Goal: Check status

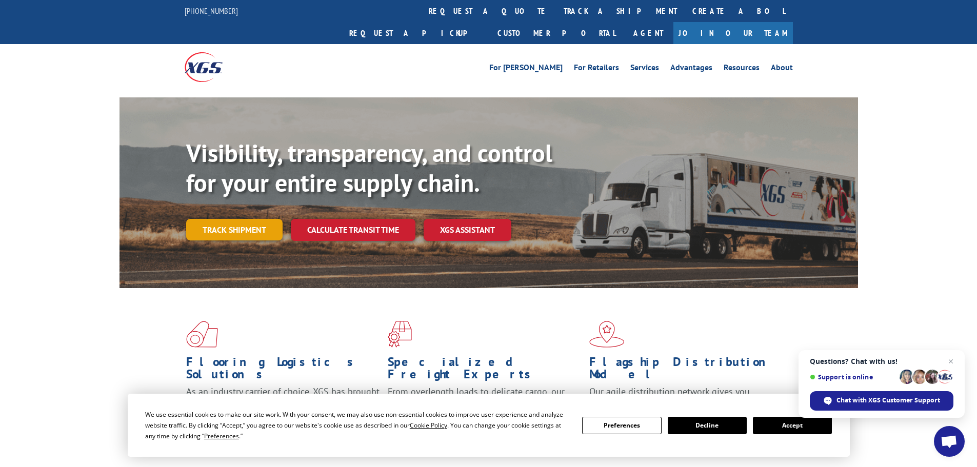
click at [244, 219] on link "Track shipment" at bounding box center [234, 230] width 96 height 22
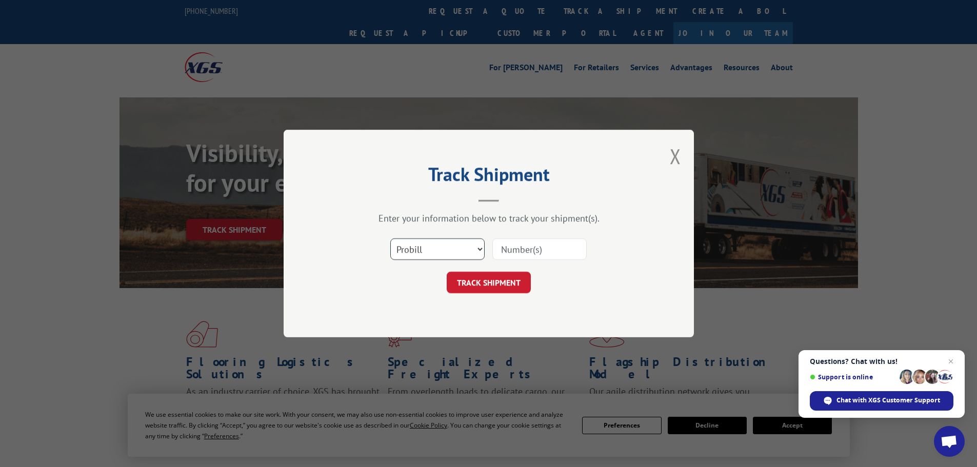
click at [427, 252] on select "Select category... Probill BOL PO" at bounding box center [437, 249] width 94 height 22
select select "bol"
click at [390, 238] on select "Select category... Probill BOL PO" at bounding box center [437, 249] width 94 height 22
click at [515, 251] on input at bounding box center [539, 249] width 94 height 22
paste input "534826"
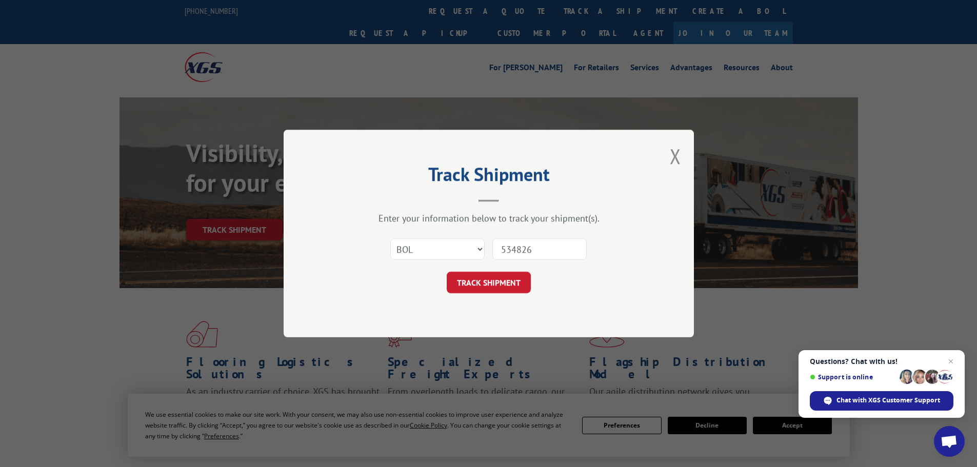
type input "534826"
click at [481, 263] on div "Select category... Probill BOL PO 534826" at bounding box center [489, 249] width 308 height 34
click at [480, 280] on button "TRACK SHIPMENT" at bounding box center [489, 283] width 84 height 22
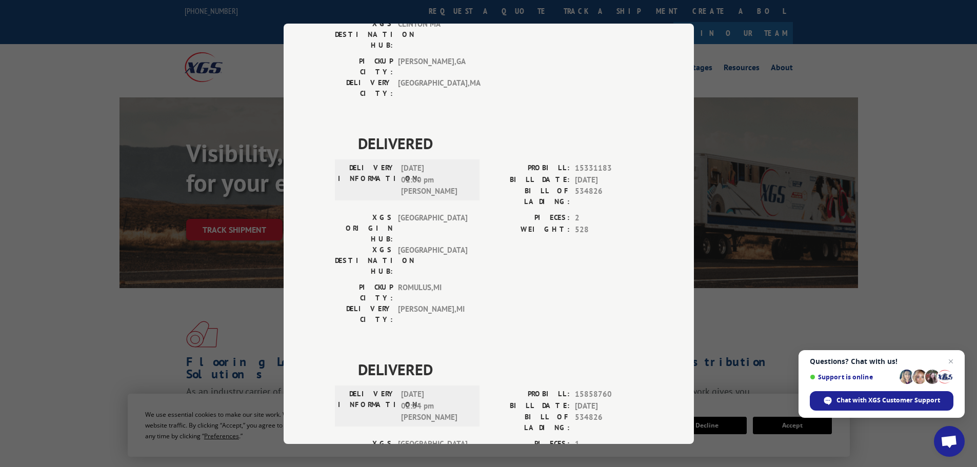
scroll to position [889, 0]
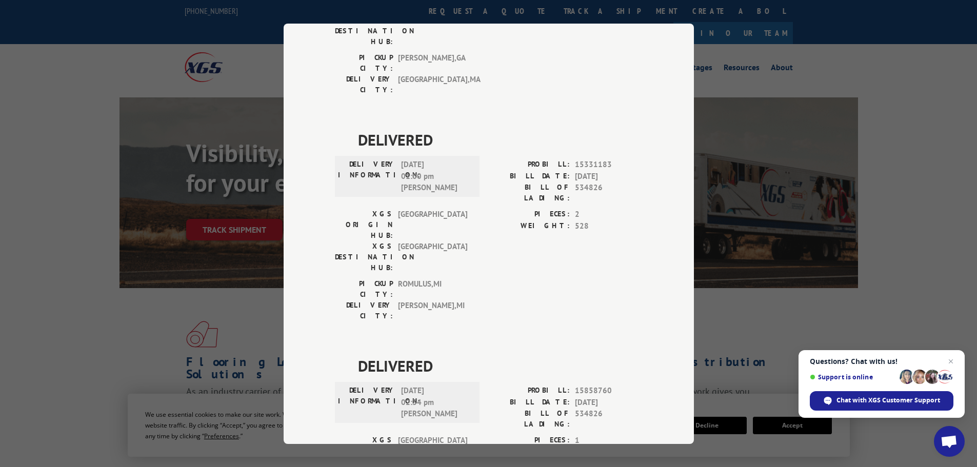
drag, startPoint x: 732, startPoint y: 160, endPoint x: 730, endPoint y: 182, distance: 21.1
click at [736, 165] on div "Track Shipment DELIVERED DELIVERY INFORMATION: PROBILL: 8982546 BILL DATE: [DAT…" at bounding box center [488, 233] width 977 height 467
click at [774, 266] on div "Track Shipment DELIVERED DELIVERY INFORMATION: PROBILL: 8982546 BILL DATE: [DAT…" at bounding box center [488, 233] width 977 height 467
drag, startPoint x: 164, startPoint y: 333, endPoint x: 187, endPoint y: 304, distance: 36.9
click at [171, 327] on div "Track Shipment DELIVERED DELIVERY INFORMATION: PROBILL: 8982546 BILL DATE: [DAT…" at bounding box center [488, 233] width 977 height 467
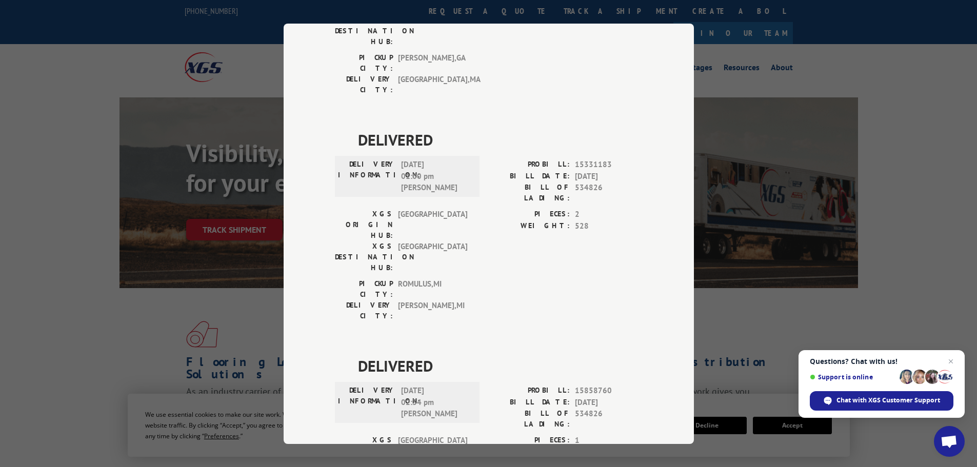
click at [184, 243] on div "Track Shipment DELIVERED DELIVERY INFORMATION: PROBILL: 8982546 BILL DATE: [DAT…" at bounding box center [488, 233] width 977 height 467
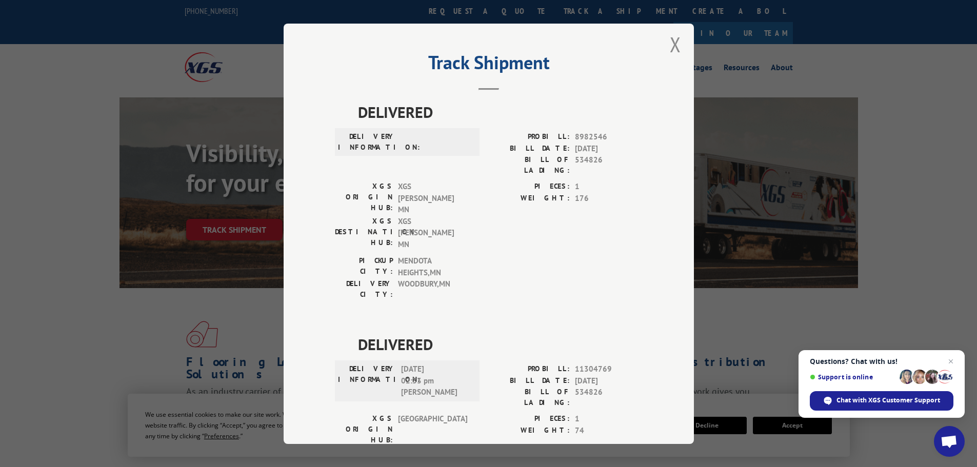
scroll to position [0, 0]
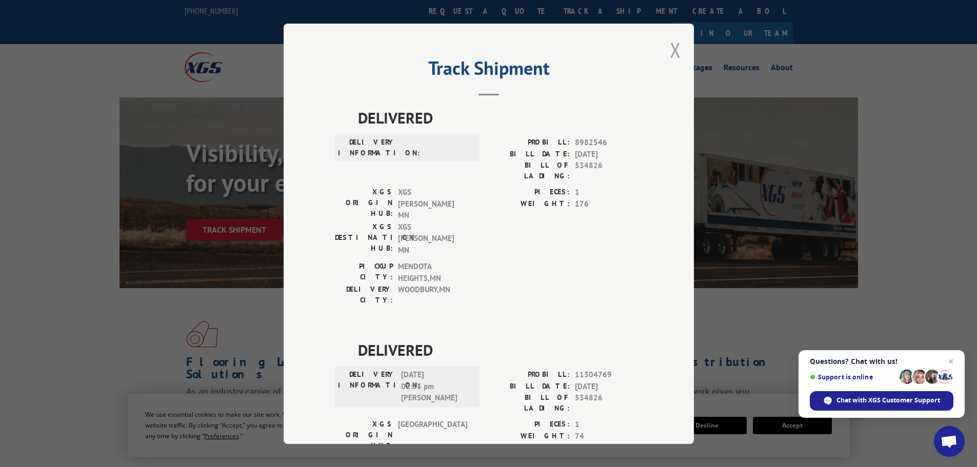
click at [670, 49] on button "Close modal" at bounding box center [675, 49] width 11 height 27
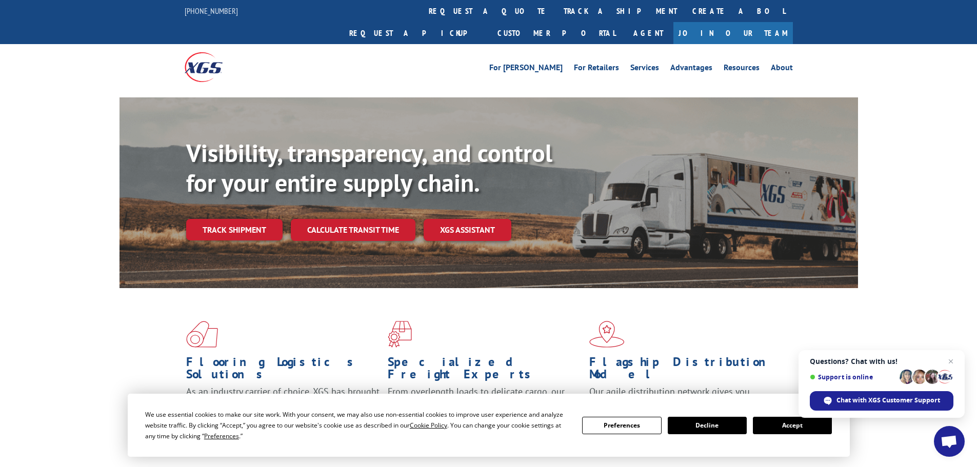
drag, startPoint x: 225, startPoint y: 212, endPoint x: 222, endPoint y: 222, distance: 10.7
click at [225, 219] on link "Track shipment" at bounding box center [234, 230] width 96 height 22
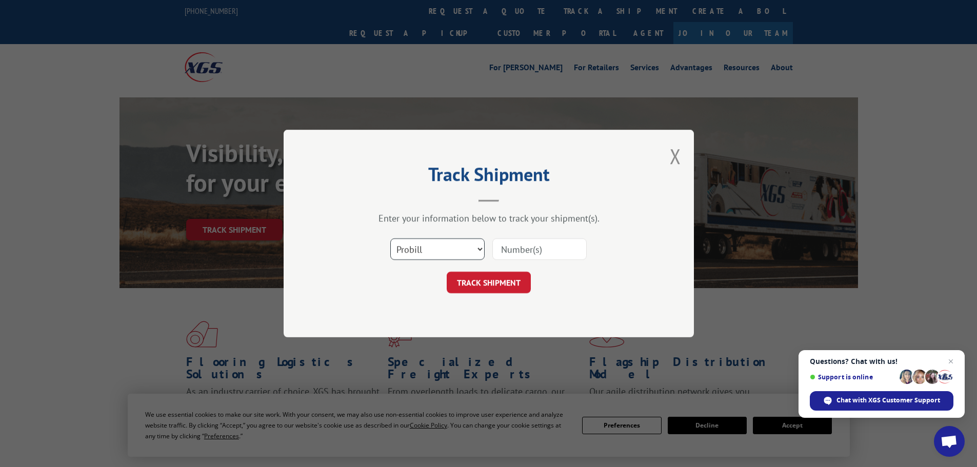
click at [416, 248] on select "Select category... Probill BOL PO" at bounding box center [437, 249] width 94 height 22
select select "bol"
click at [390, 238] on select "Select category... Probill BOL PO" at bounding box center [437, 249] width 94 height 22
click at [528, 250] on input at bounding box center [539, 249] width 94 height 22
paste input "5513789"
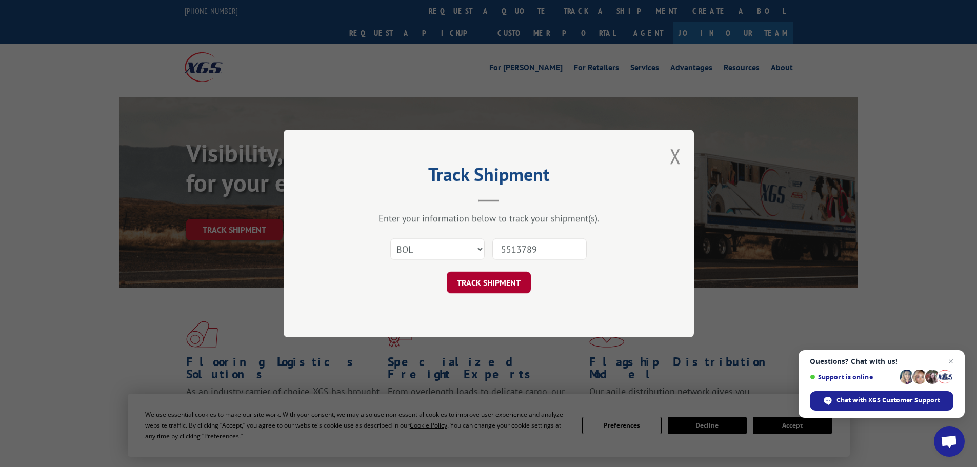
type input "5513789"
click at [493, 284] on button "TRACK SHIPMENT" at bounding box center [489, 283] width 84 height 22
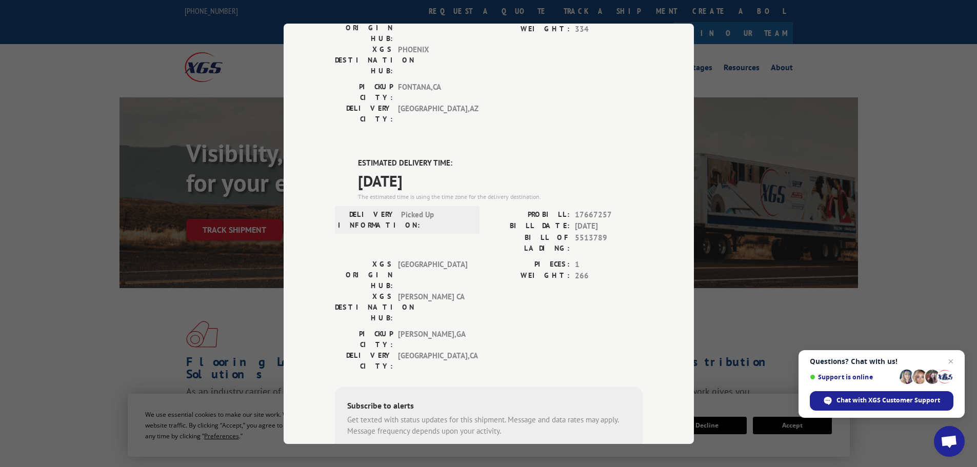
scroll to position [115, 0]
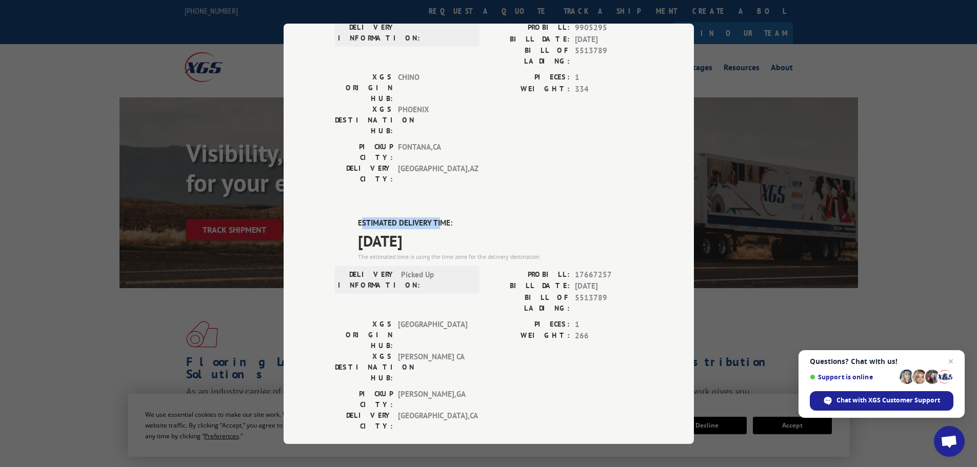
drag, startPoint x: 356, startPoint y: 173, endPoint x: 437, endPoint y: 169, distance: 80.6
click at [437, 217] on label "ESTIMATED DELIVERY TIME:" at bounding box center [500, 223] width 285 height 12
click at [467, 164] on div "DELIVERED DELIVERY INFORMATION: PROBILL: 9905295 BILL DATE: [DATE] BILL OF LADI…" at bounding box center [489, 302] width 308 height 622
drag, startPoint x: 353, startPoint y: 174, endPoint x: 487, endPoint y: 192, distance: 134.6
click at [487, 217] on div "ESTIMATED DELIVERY TIME: [DATE] The estimated time is using the time zone for t…" at bounding box center [489, 401] width 308 height 369
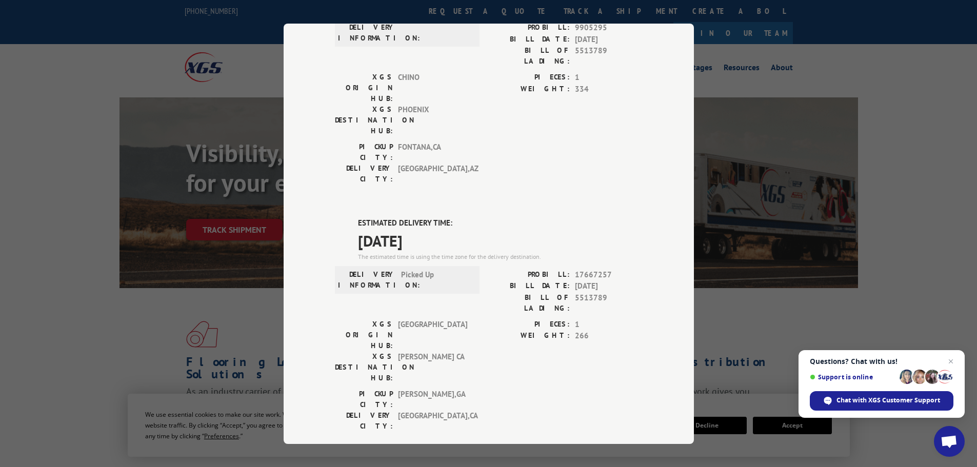
copy div "ESTIMATED DELIVERY TIME: [DATE]"
drag, startPoint x: 511, startPoint y: 247, endPoint x: 605, endPoint y: 252, distance: 94.5
click at [605, 292] on div "BILL OF LADING: 5513789" at bounding box center [566, 303] width 154 height 22
copy div "BILL OF LADING: 5513789"
